Goal: Task Accomplishment & Management: Complete application form

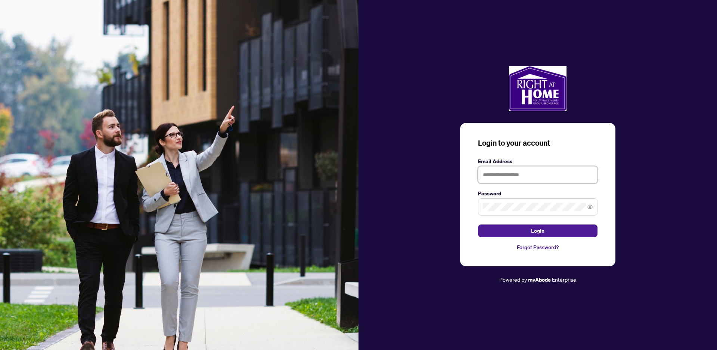
click at [498, 172] on input "text" at bounding box center [537, 174] width 119 height 17
type input "**********"
click at [590, 207] on icon "eye-invisible" at bounding box center [589, 206] width 5 height 5
click at [538, 227] on span "Login" at bounding box center [537, 231] width 13 height 12
click at [544, 231] on button "Login" at bounding box center [537, 230] width 119 height 13
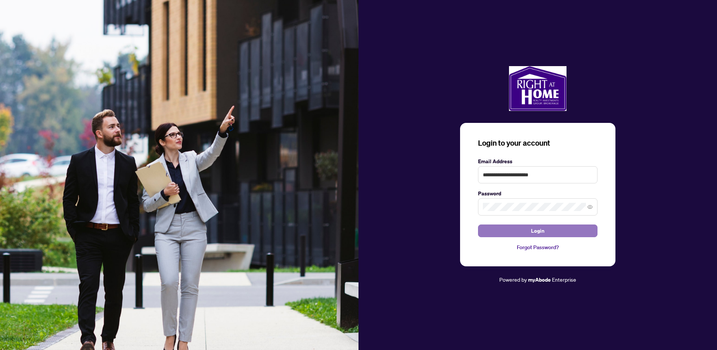
click at [536, 227] on span "Login" at bounding box center [537, 231] width 13 height 12
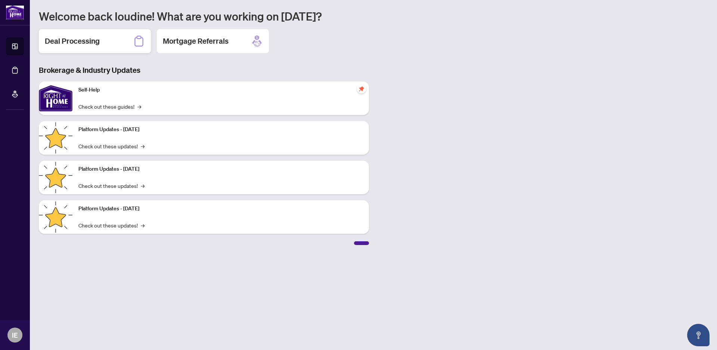
click at [70, 41] on h2 "Deal Processing" at bounding box center [72, 41] width 55 height 10
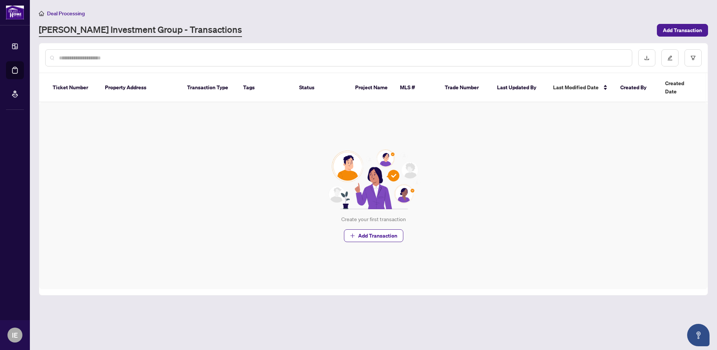
click at [88, 57] on input "text" at bounding box center [342, 58] width 567 height 8
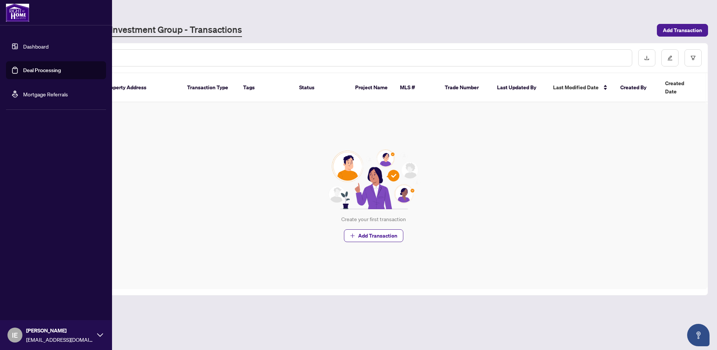
click at [41, 68] on link "Deal Processing" at bounding box center [42, 70] width 38 height 7
click at [40, 50] on link "Dashboard" at bounding box center [35, 46] width 25 height 7
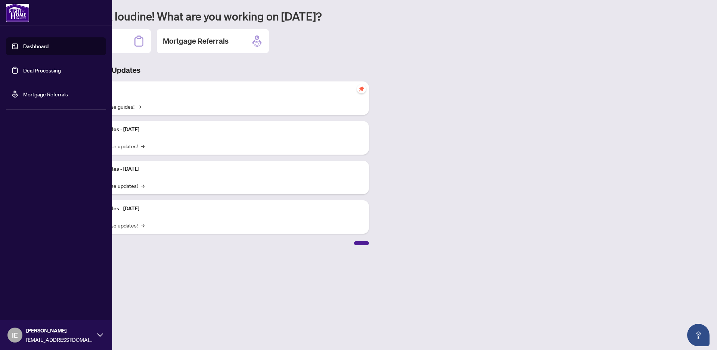
click at [40, 71] on link "Deal Processing" at bounding box center [42, 70] width 38 height 7
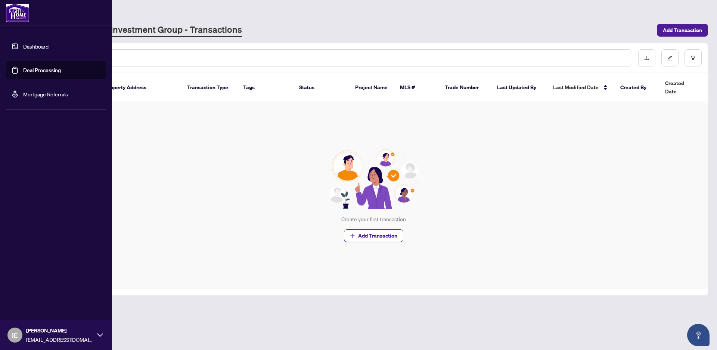
click at [35, 46] on link "Dashboard" at bounding box center [35, 46] width 25 height 7
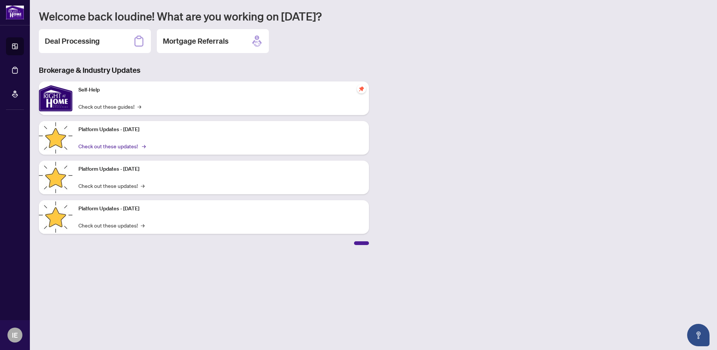
click at [94, 146] on link "Check out these updates! →" at bounding box center [111, 146] width 66 height 8
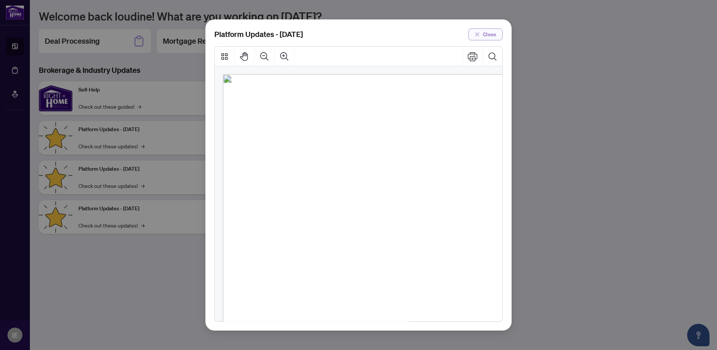
click at [489, 34] on span "Close" at bounding box center [489, 34] width 13 height 12
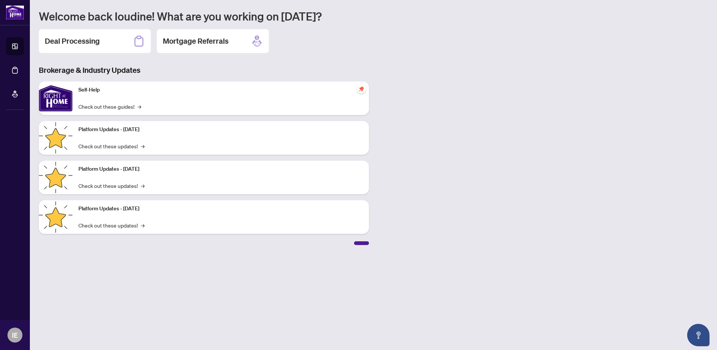
click at [100, 97] on div "Self-Help Check out these guides! →" at bounding box center [220, 98] width 296 height 34
click at [100, 106] on link "Check out these guides! →" at bounding box center [109, 106] width 63 height 8
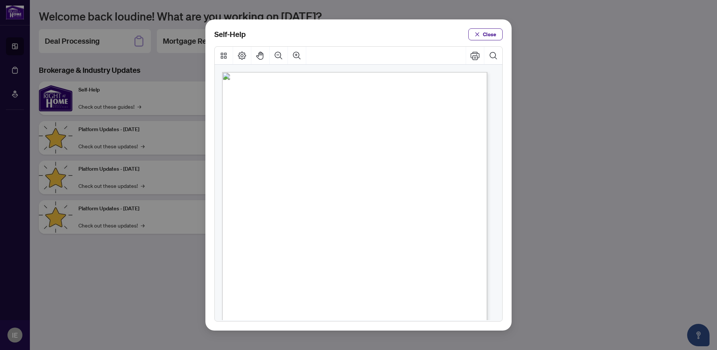
click at [371, 164] on span "Video" at bounding box center [372, 163] width 15 height 7
click at [390, 223] on span "Video" at bounding box center [391, 223] width 15 height 7
click at [555, 159] on div "Self-Help Close" at bounding box center [358, 175] width 717 height 350
click at [485, 36] on span "Close" at bounding box center [489, 34] width 13 height 12
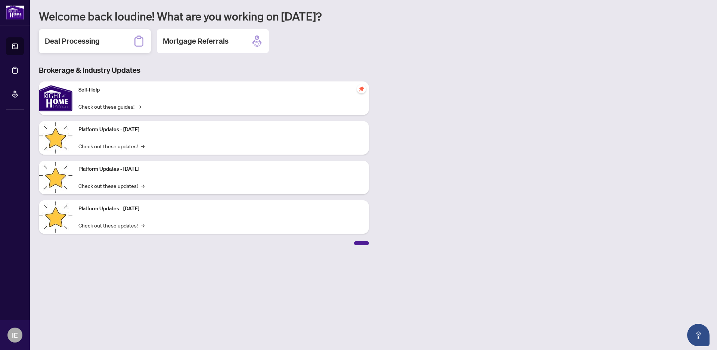
click at [137, 38] on icon at bounding box center [138, 40] width 9 height 11
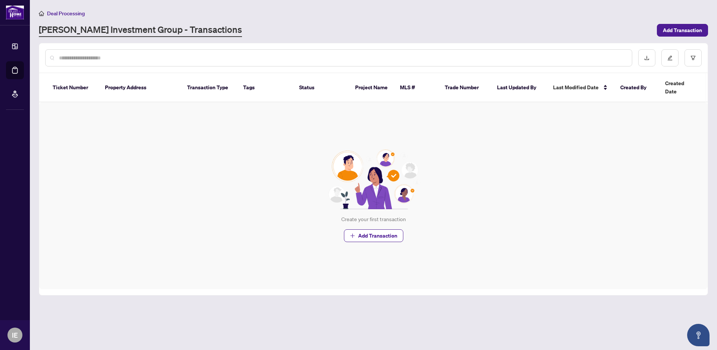
click at [71, 56] on input "text" at bounding box center [342, 58] width 567 height 8
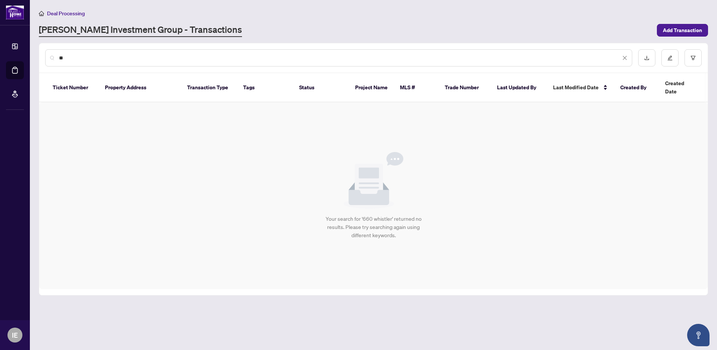
type input "*"
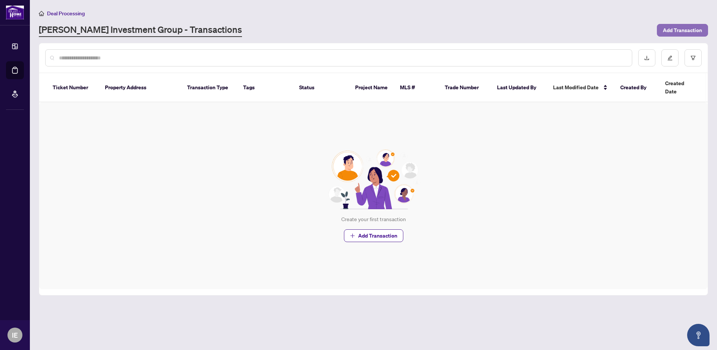
click at [683, 27] on span "Add Transaction" at bounding box center [682, 30] width 39 height 12
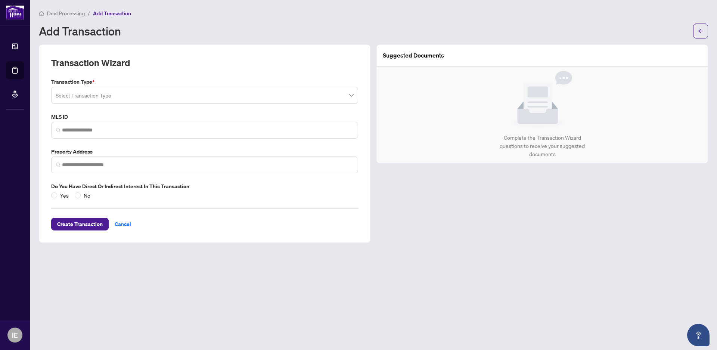
click at [113, 98] on input "search" at bounding box center [201, 96] width 291 height 16
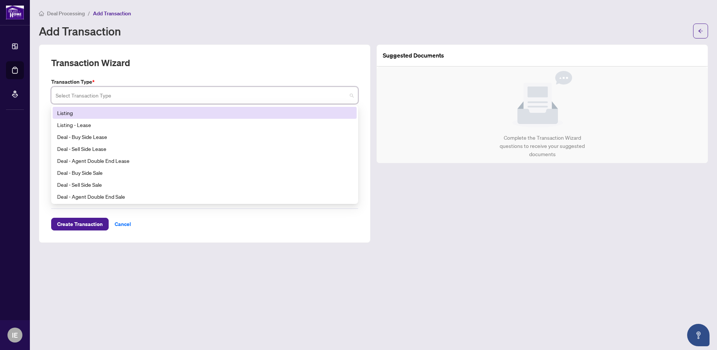
click at [68, 114] on div "Listing" at bounding box center [204, 113] width 295 height 8
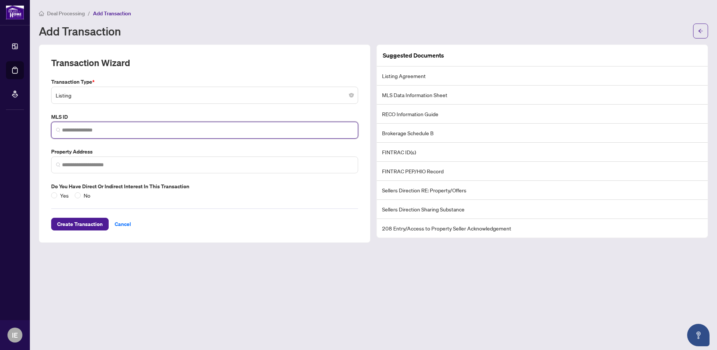
click at [99, 130] on input "search" at bounding box center [207, 130] width 291 height 8
paste input "**********"
click at [122, 147] on div "No valid MLS ID found!" at bounding box center [205, 147] width 304 height 12
click at [75, 131] on input "**********" at bounding box center [207, 130] width 291 height 8
type input "*********"
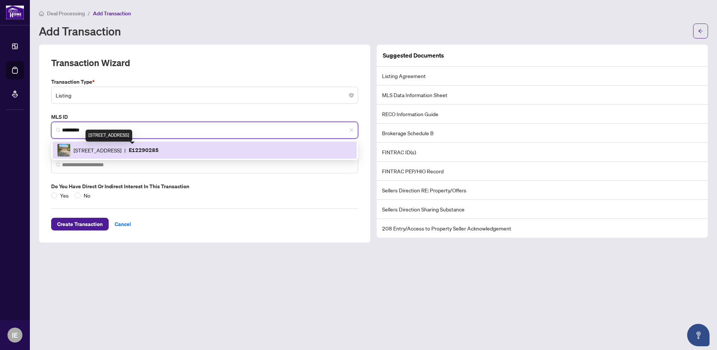
click at [106, 147] on span "[STREET_ADDRESS]" at bounding box center [98, 150] width 48 height 8
type input "**********"
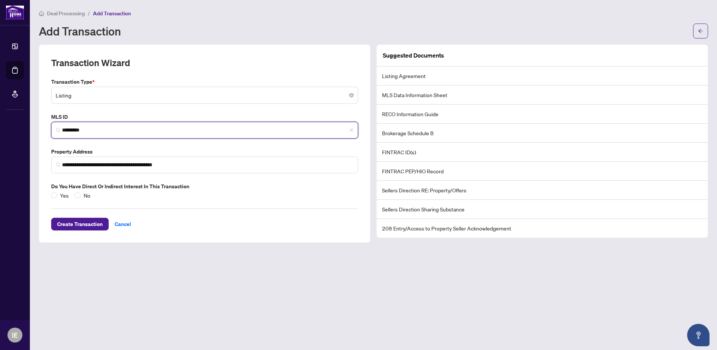
type input "*********"
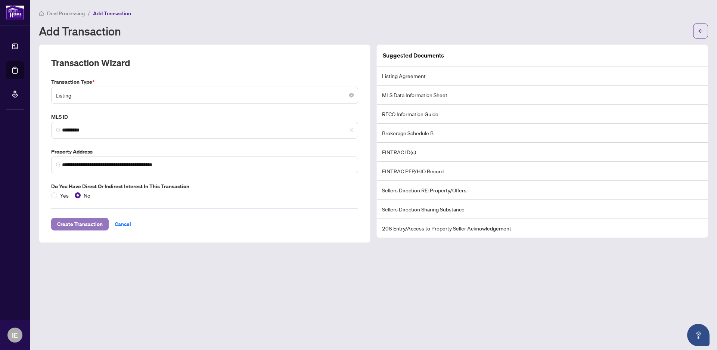
click at [75, 224] on span "Create Transaction" at bounding box center [80, 224] width 46 height 12
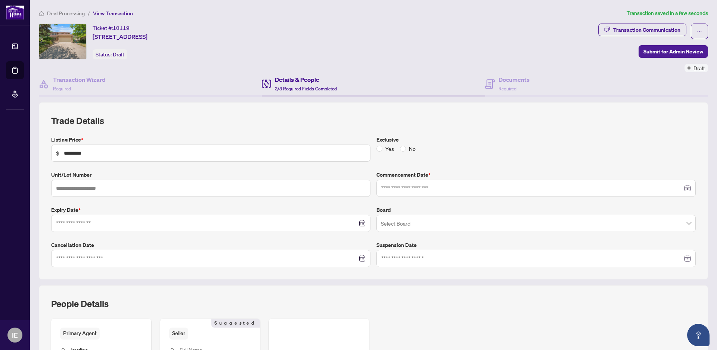
type input "**********"
click at [66, 259] on input at bounding box center [206, 258] width 301 height 8
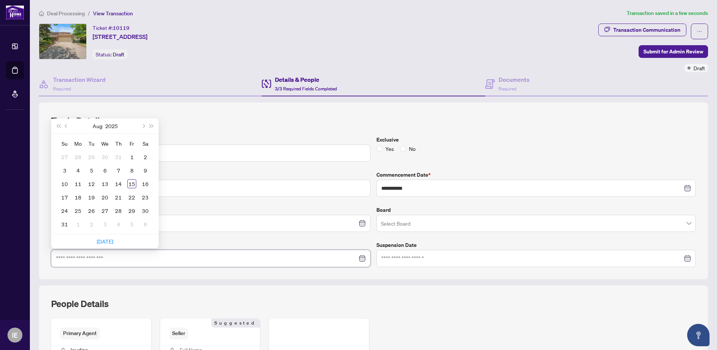
type input "**********"
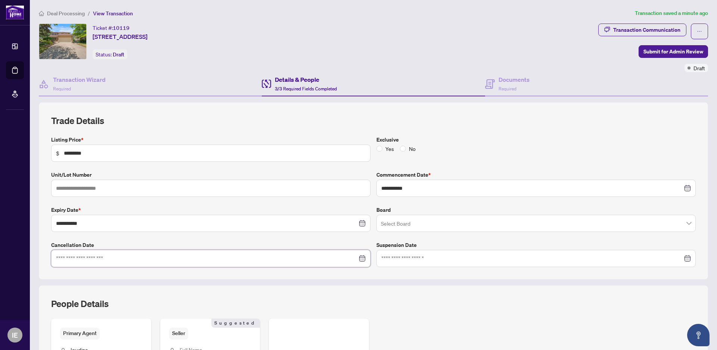
drag, startPoint x: 83, startPoint y: 266, endPoint x: 83, endPoint y: 259, distance: 6.7
click at [83, 265] on div at bounding box center [210, 258] width 319 height 17
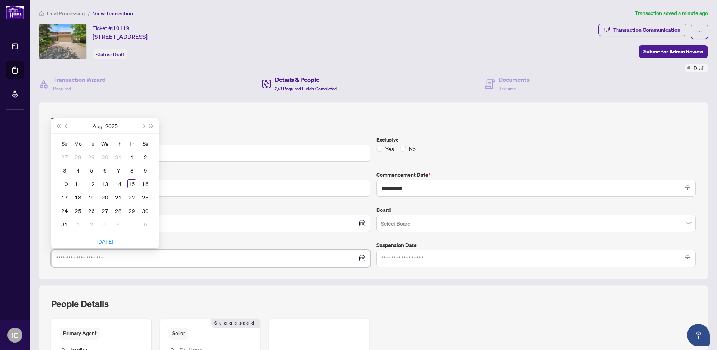
click at [83, 259] on input at bounding box center [206, 258] width 301 height 8
type input "**********"
click at [78, 184] on div "11" at bounding box center [78, 183] width 9 height 9
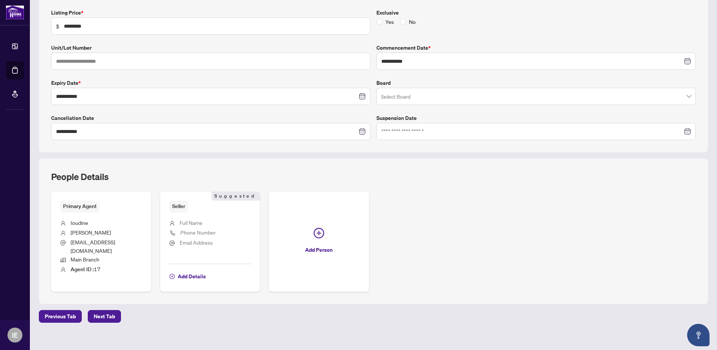
scroll to position [127, 0]
click at [94, 310] on span "Next Tab" at bounding box center [104, 316] width 21 height 12
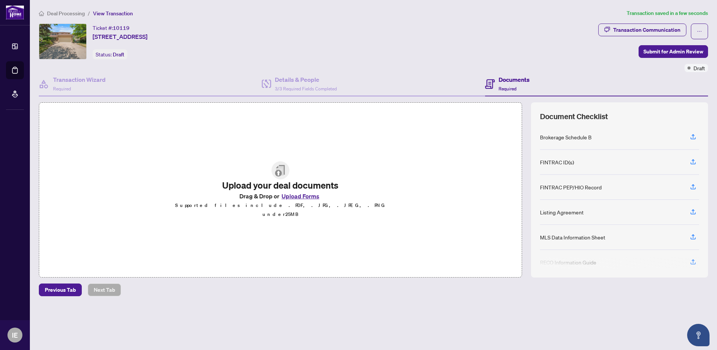
click at [298, 200] on button "Upload Forms" at bounding box center [300, 196] width 42 height 10
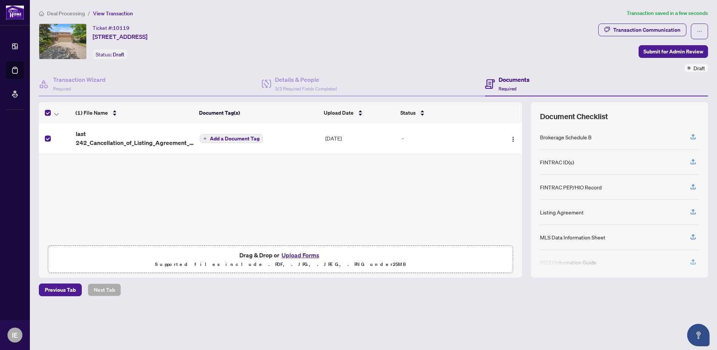
click at [306, 255] on button "Upload Forms" at bounding box center [300, 255] width 42 height 10
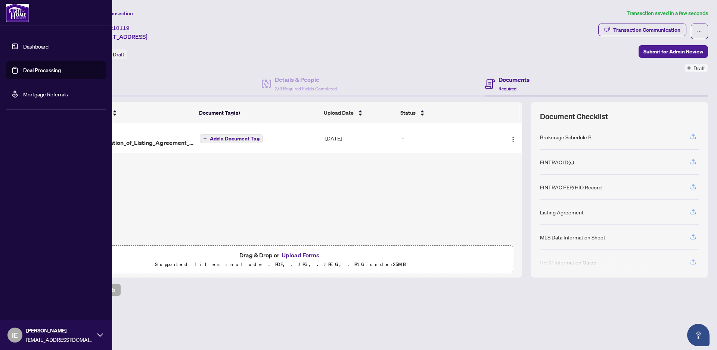
click at [35, 45] on link "Dashboard" at bounding box center [35, 46] width 25 height 7
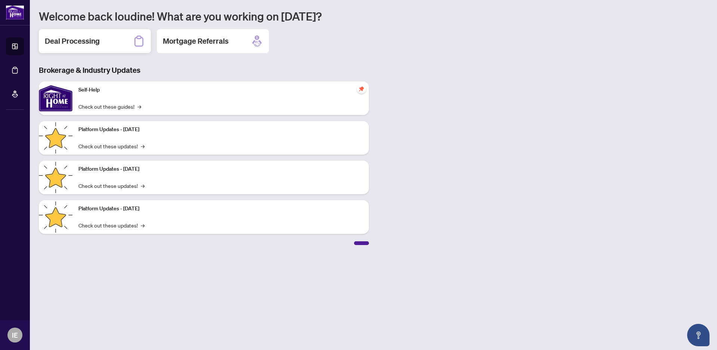
click at [81, 41] on h2 "Deal Processing" at bounding box center [72, 41] width 55 height 10
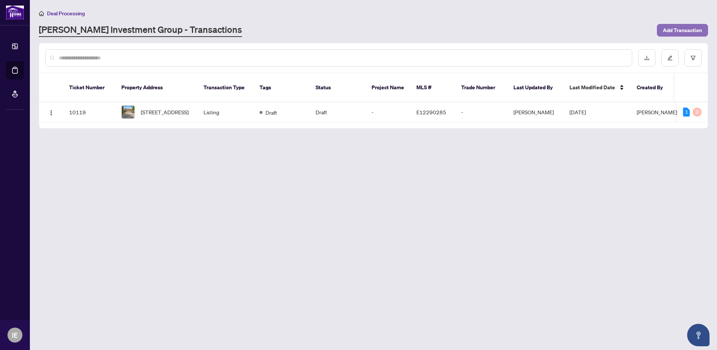
click at [678, 28] on span "Add Transaction" at bounding box center [682, 30] width 39 height 12
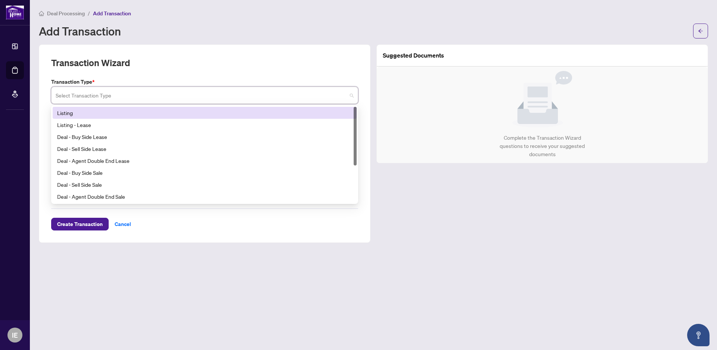
click at [80, 98] on input "search" at bounding box center [201, 96] width 291 height 16
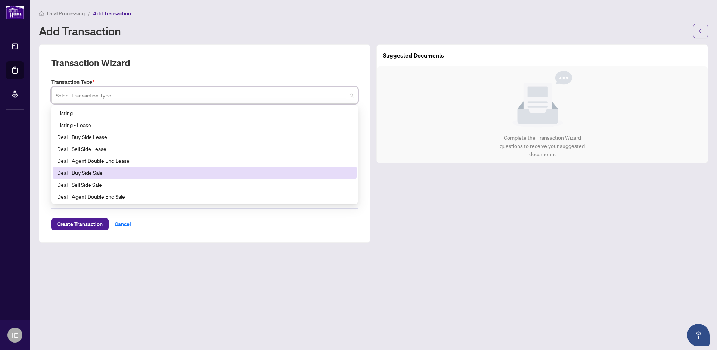
click at [82, 172] on div "Deal - Buy Side Sale" at bounding box center [204, 172] width 295 height 8
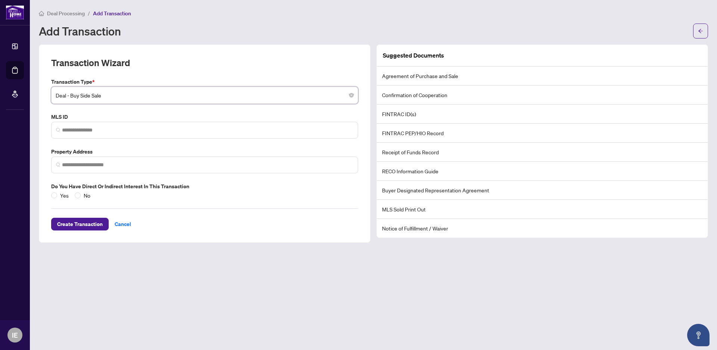
click at [188, 32] on div "Add Transaction" at bounding box center [364, 31] width 650 height 12
click at [200, 284] on main "Deal Processing / Add Transaction Add Transaction Transaction Wizard Transactio…" at bounding box center [373, 175] width 687 height 350
click at [108, 268] on main "Deal Processing / Add Transaction Add Transaction Transaction Wizard Transactio…" at bounding box center [373, 175] width 687 height 350
click at [467, 21] on div "Deal Processing / Add Transaction Add Transaction" at bounding box center [373, 23] width 669 height 29
click at [77, 98] on span "Deal - Buy Side Sale" at bounding box center [205, 95] width 298 height 14
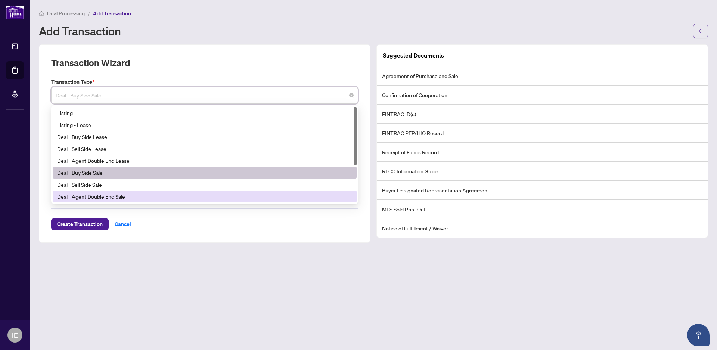
drag, startPoint x: 136, startPoint y: 194, endPoint x: 48, endPoint y: 189, distance: 87.5
click at [49, 189] on div "Transaction Type * Deal - Buy Side Sale 19 20 21 Listing Listing - Lease Deal -…" at bounding box center [204, 139] width 313 height 122
